Goal: Check status: Check status

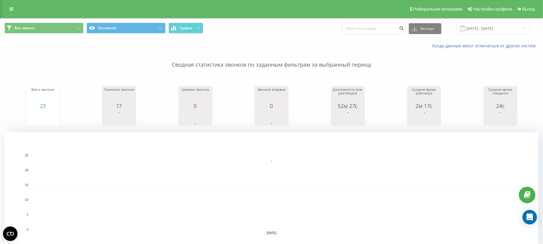
click at [158, 98] on div "Всего звонков 23 date totalCalls 20.08.25 23 20.08.25 Принятых звонков 17 date …" at bounding box center [272, 100] width 534 height 52
